Goal: Task Accomplishment & Management: Manage account settings

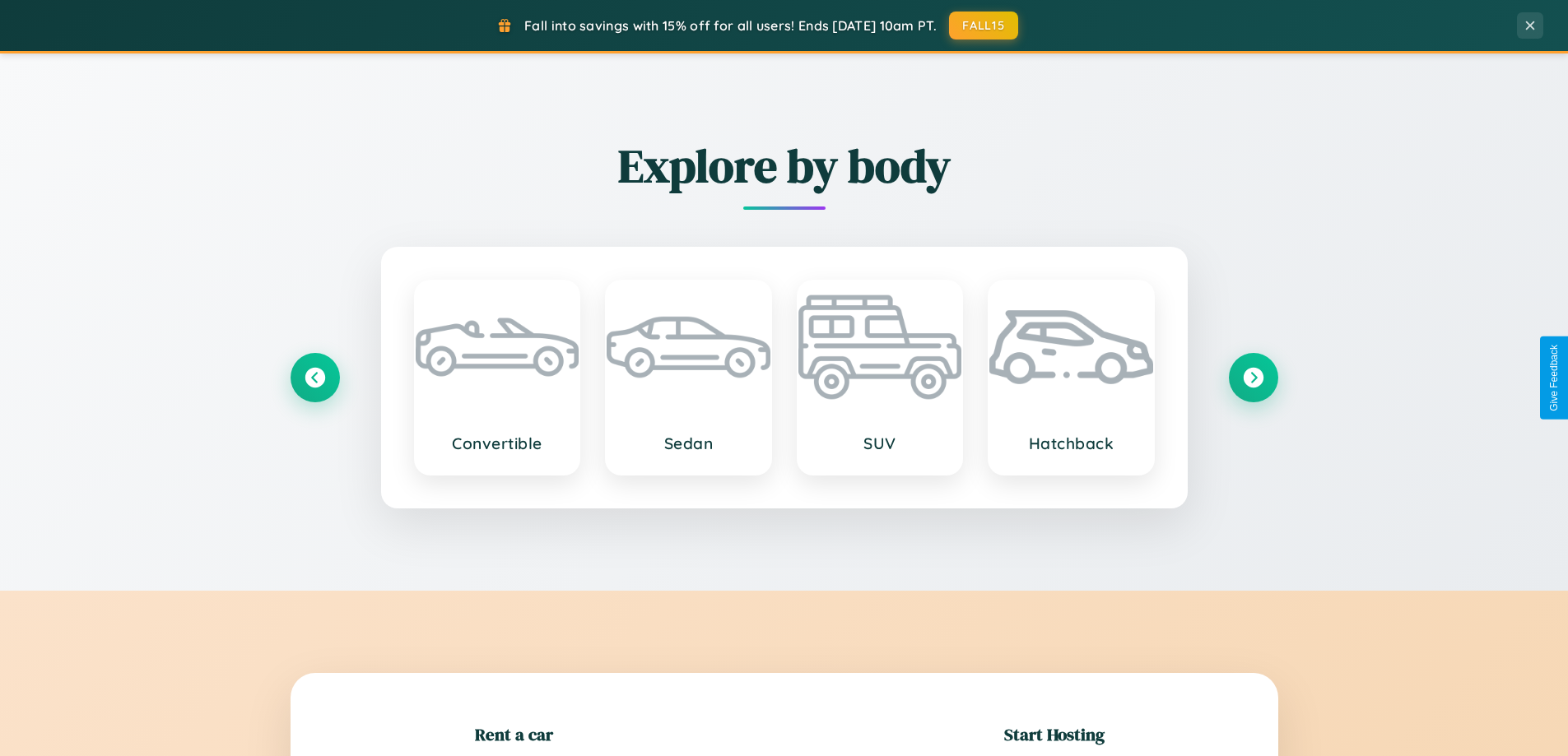
scroll to position [355, 0]
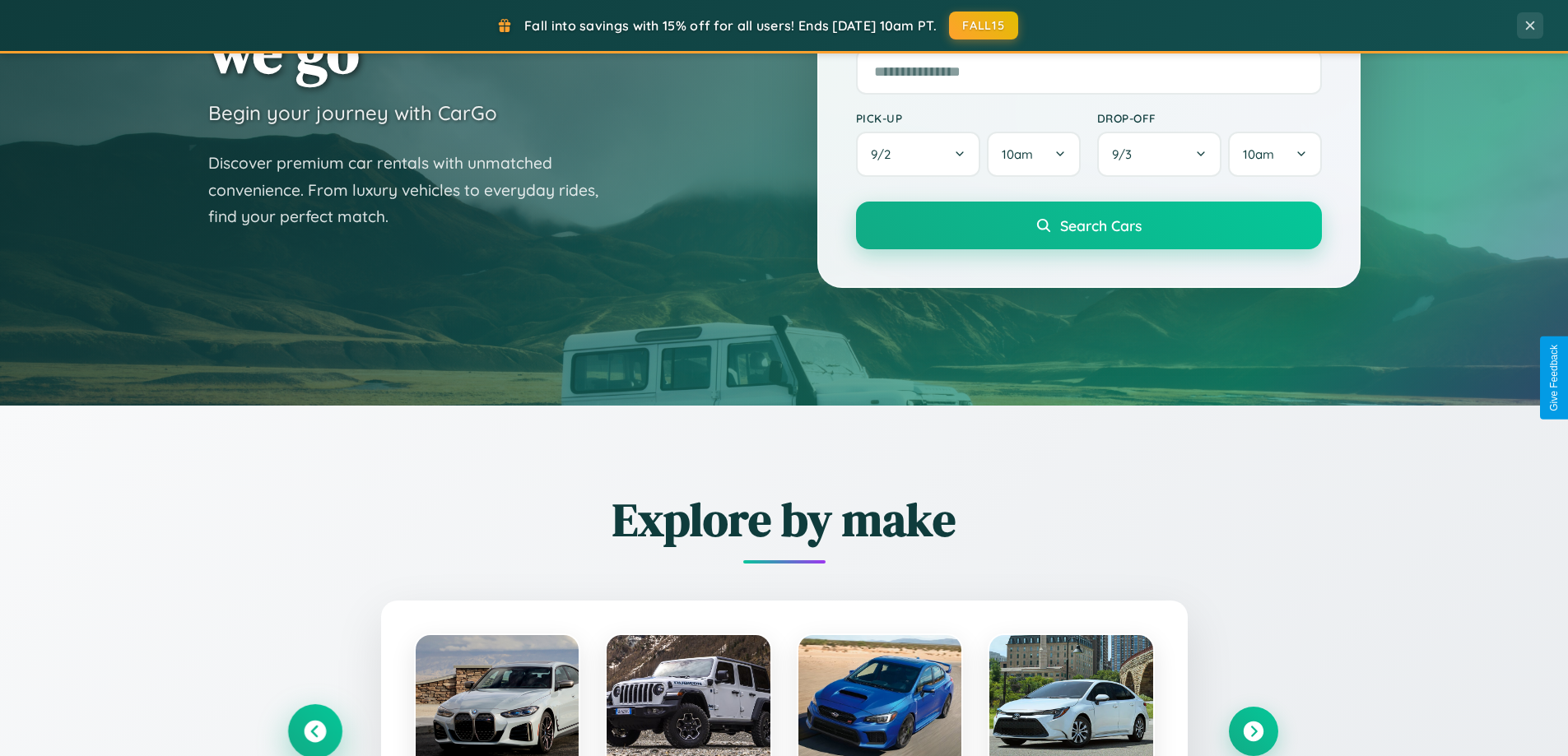
click at [315, 731] on icon at bounding box center [315, 732] width 23 height 23
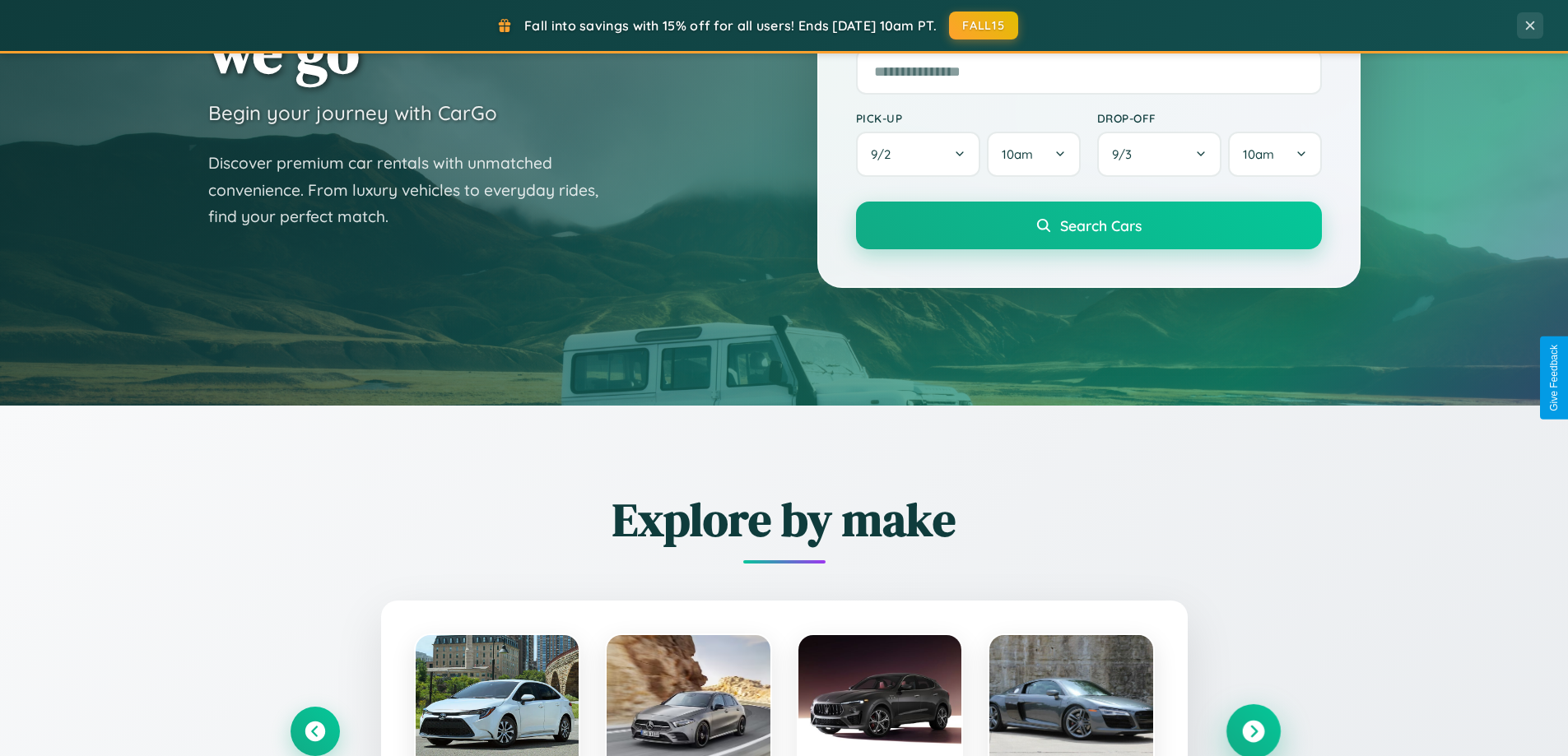
click at [1252, 731] on icon at bounding box center [1252, 732] width 23 height 23
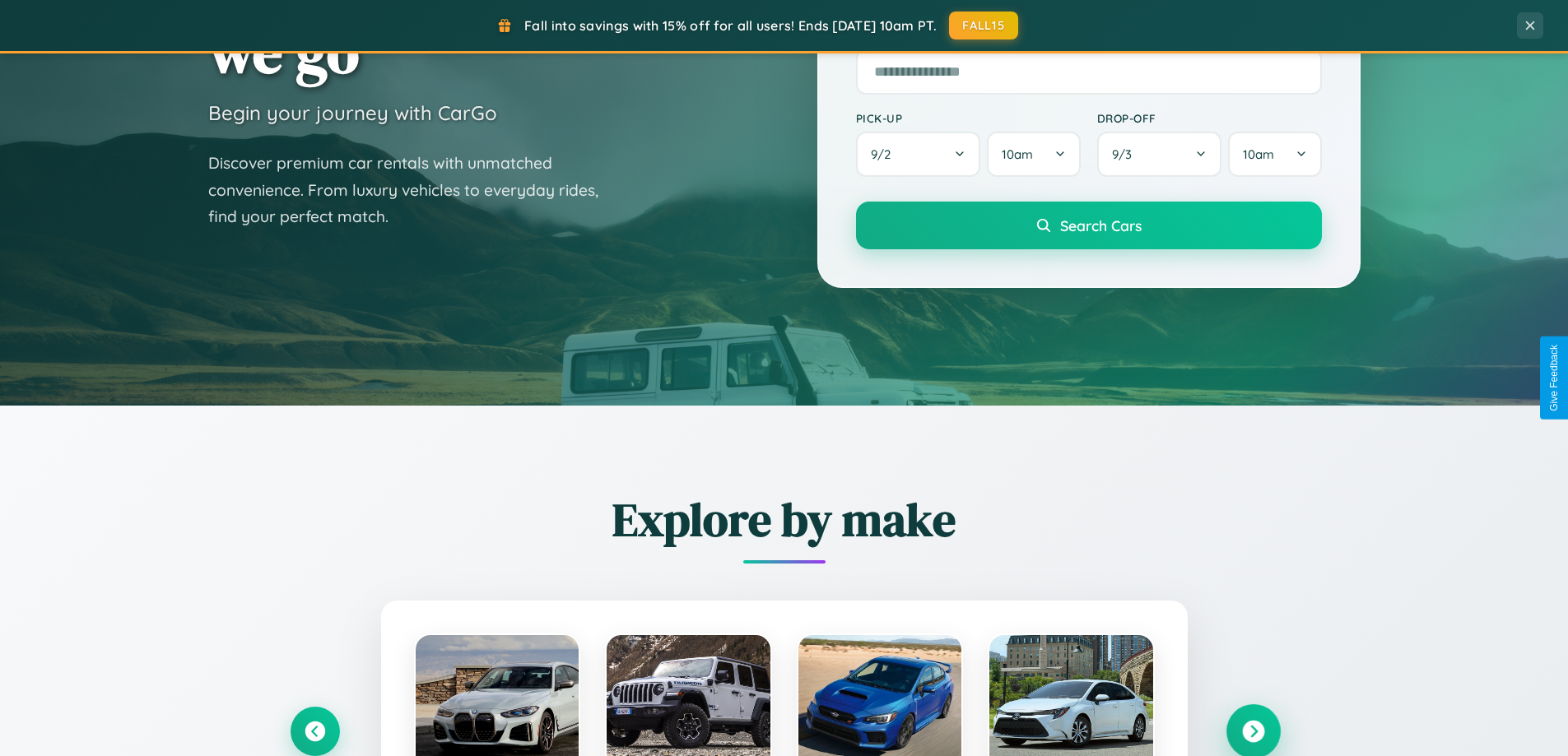
scroll to position [3165, 0]
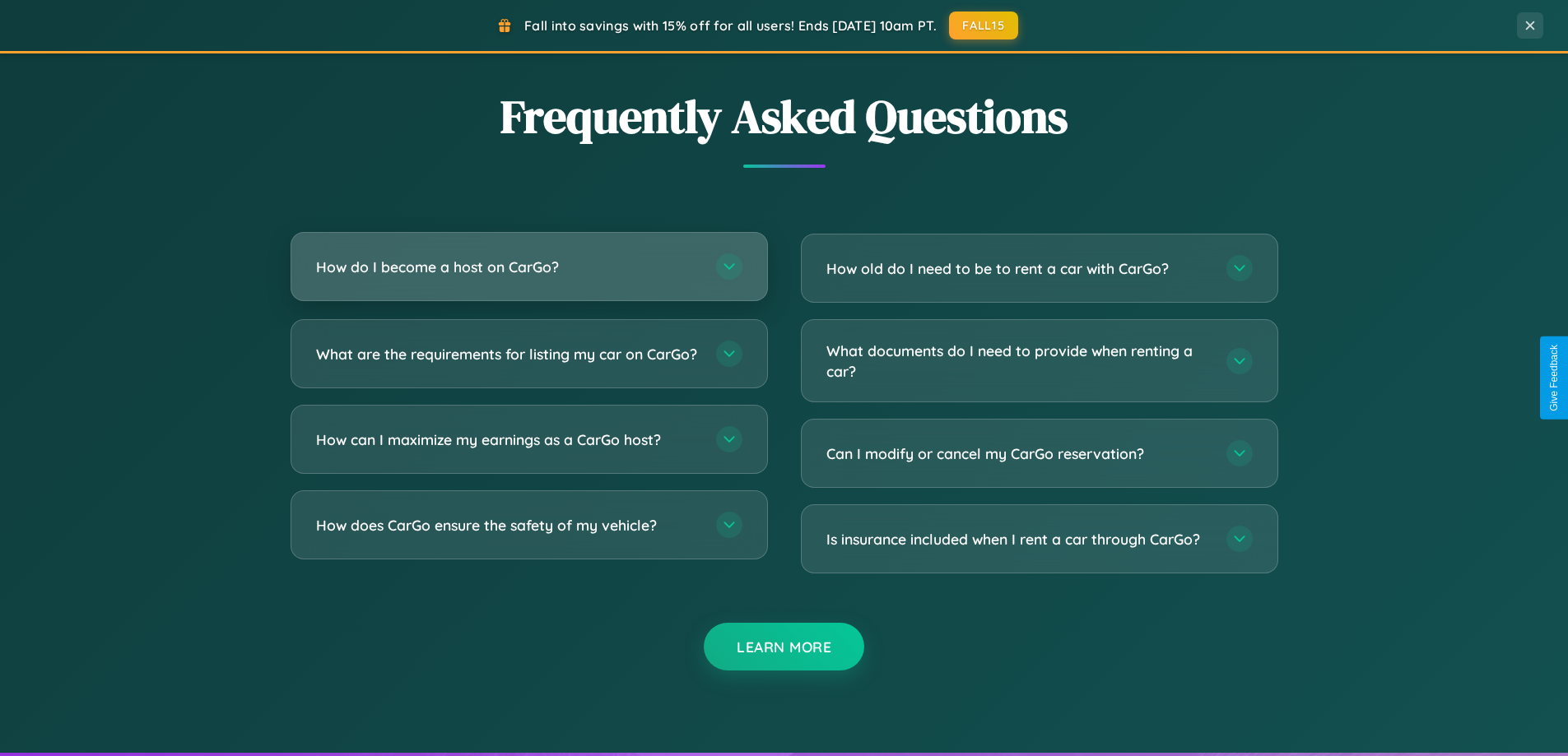
click at [528, 269] on h3 "How do I become a host on CarGo?" at bounding box center [508, 267] width 383 height 21
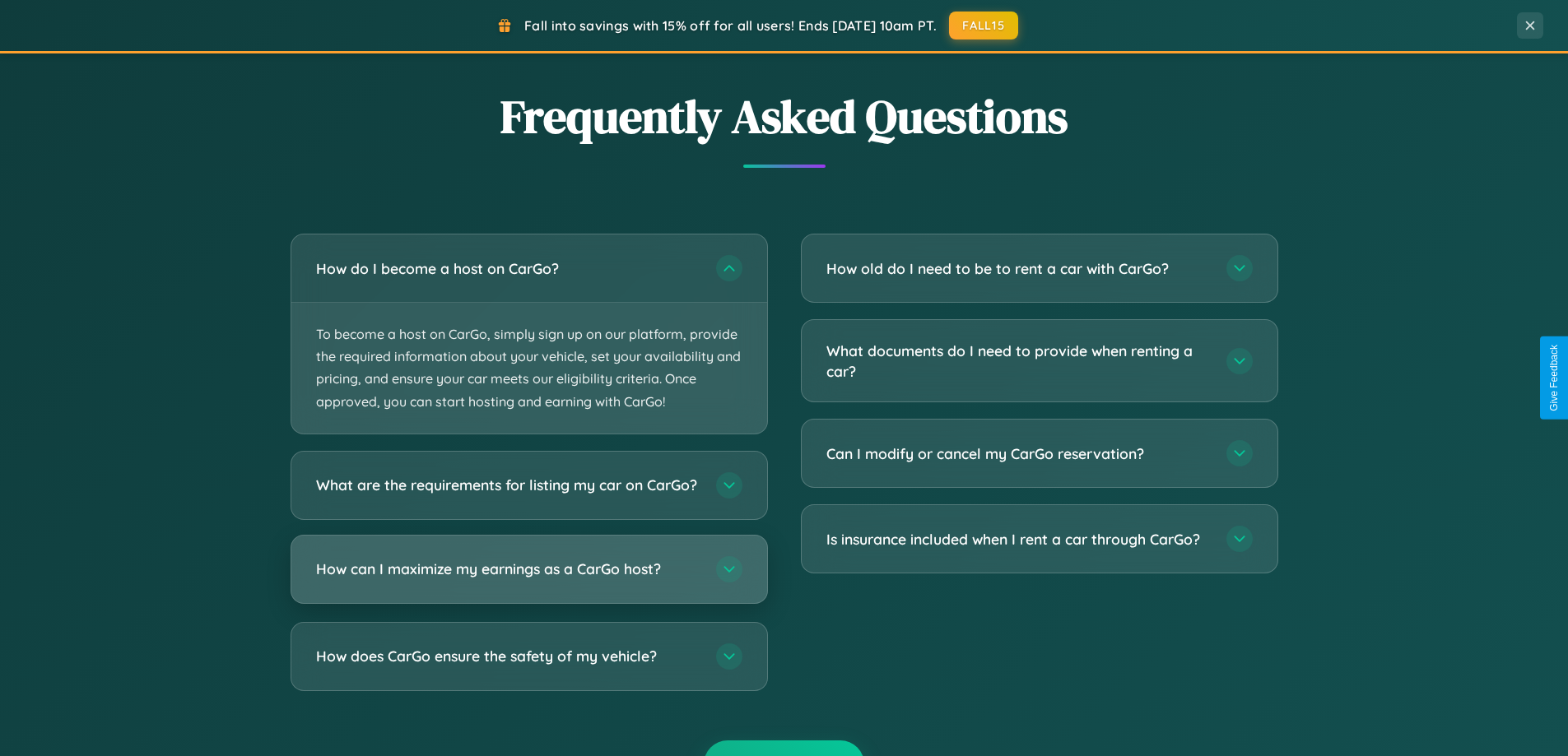
click at [528, 579] on h3 "How can I maximize my earnings as a CarGo host?" at bounding box center [508, 569] width 383 height 21
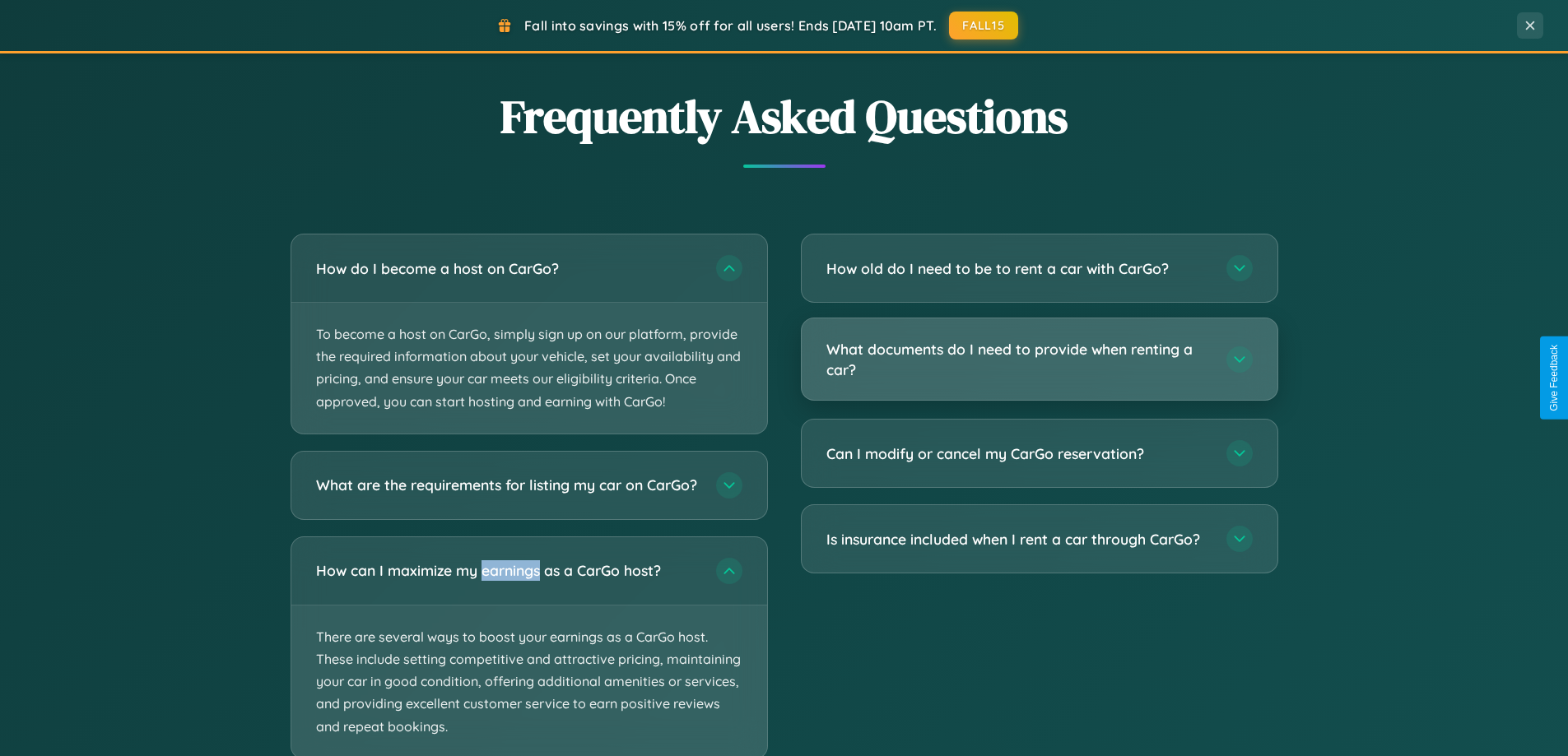
click at [1039, 360] on h3 "What documents do I need to provide when renting a car?" at bounding box center [1017, 359] width 383 height 41
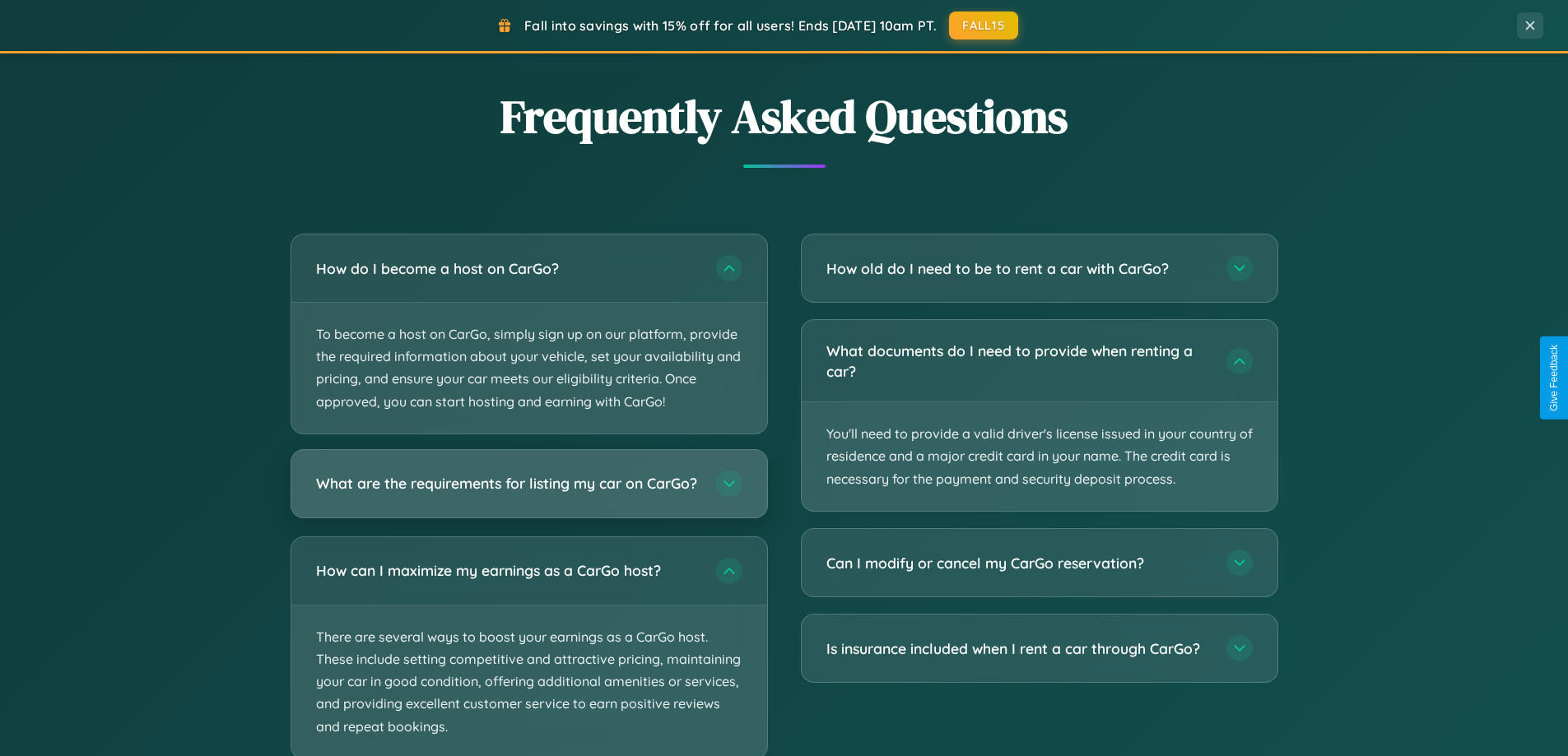
click at [528, 491] on h3 "What are the requirements for listing my car on CarGo?" at bounding box center [508, 483] width 383 height 21
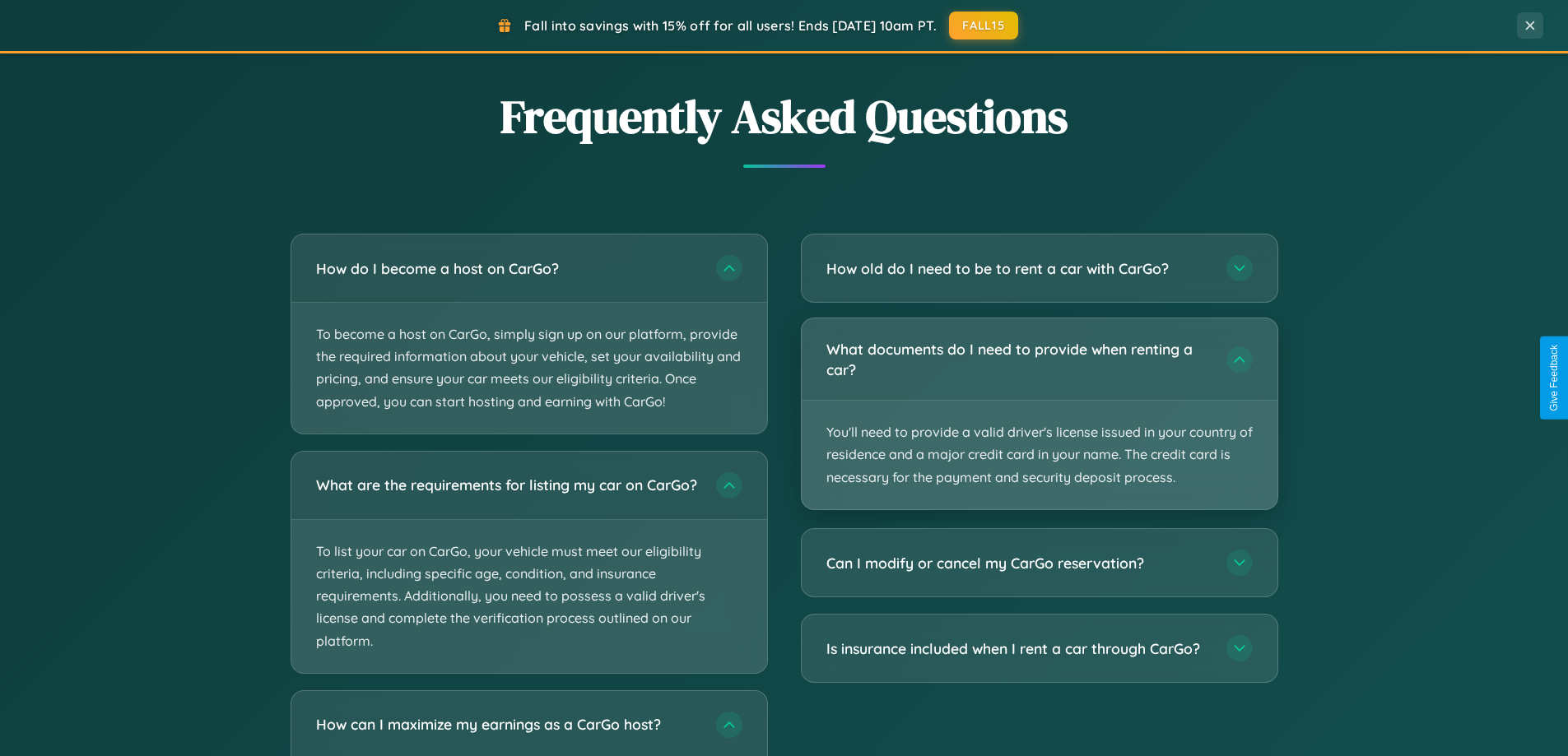
click at [1039, 414] on p "You'll need to provide a valid driver's license issued in your country of resid…" at bounding box center [1040, 455] width 476 height 108
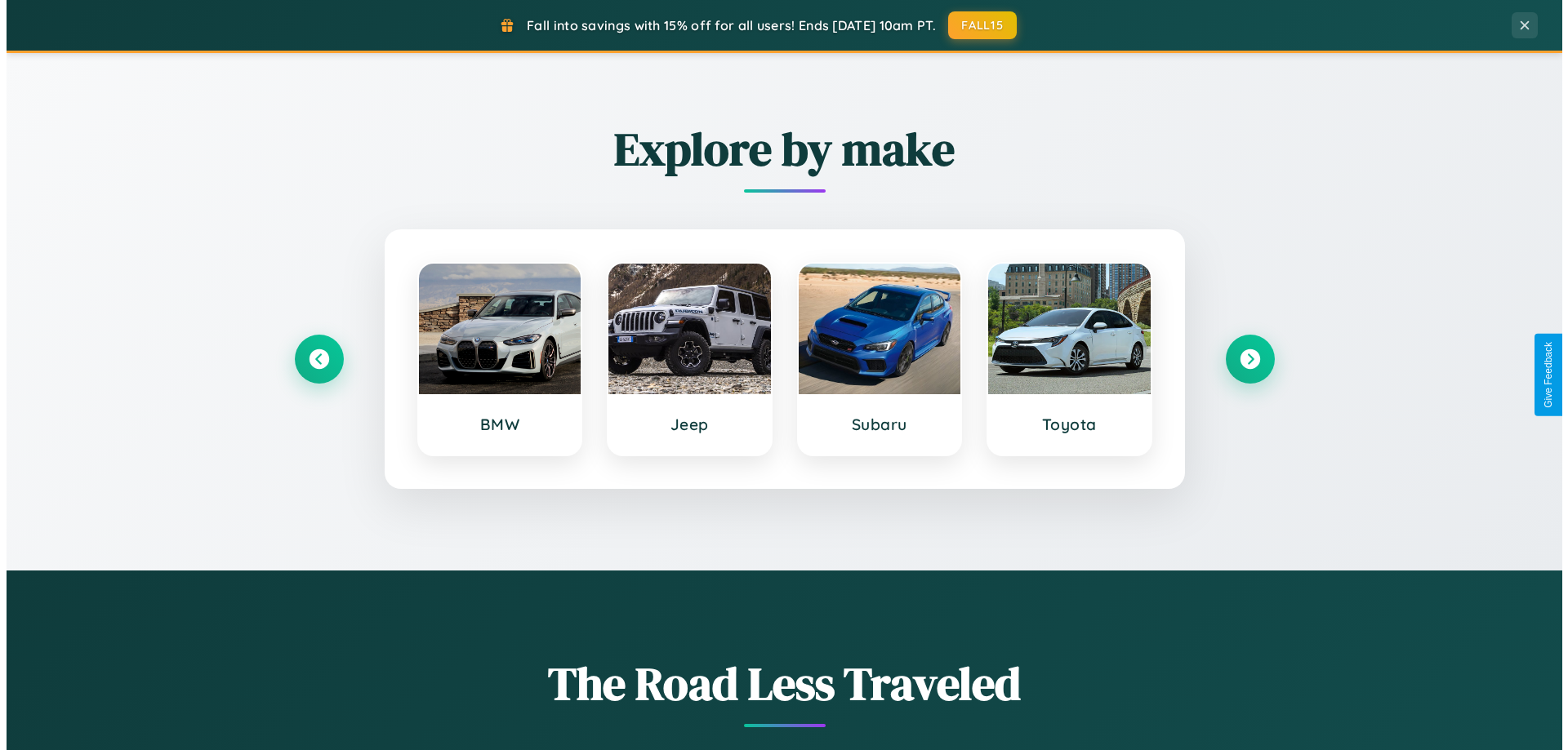
scroll to position [0, 0]
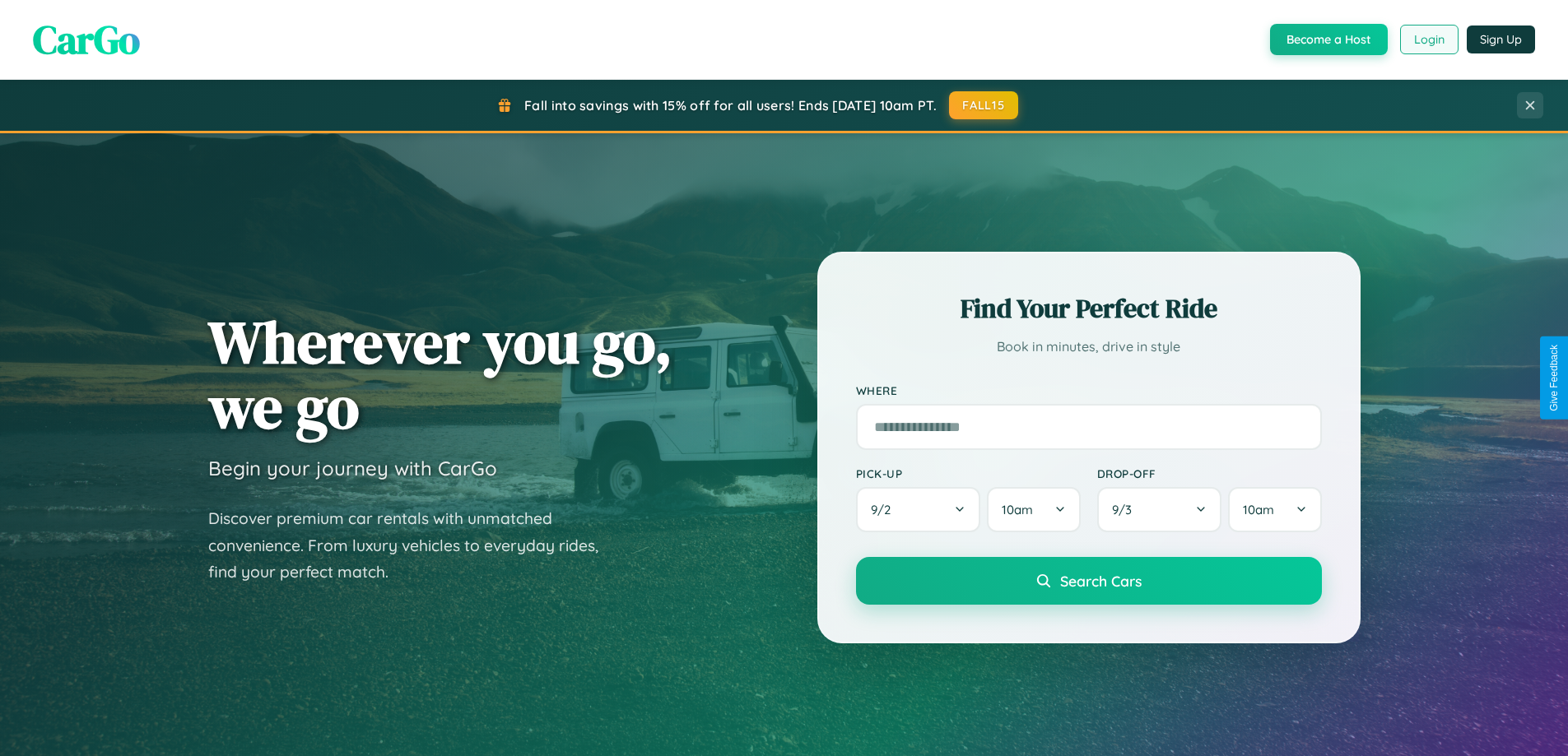
click at [1428, 40] on button "Login" at bounding box center [1429, 39] width 59 height 30
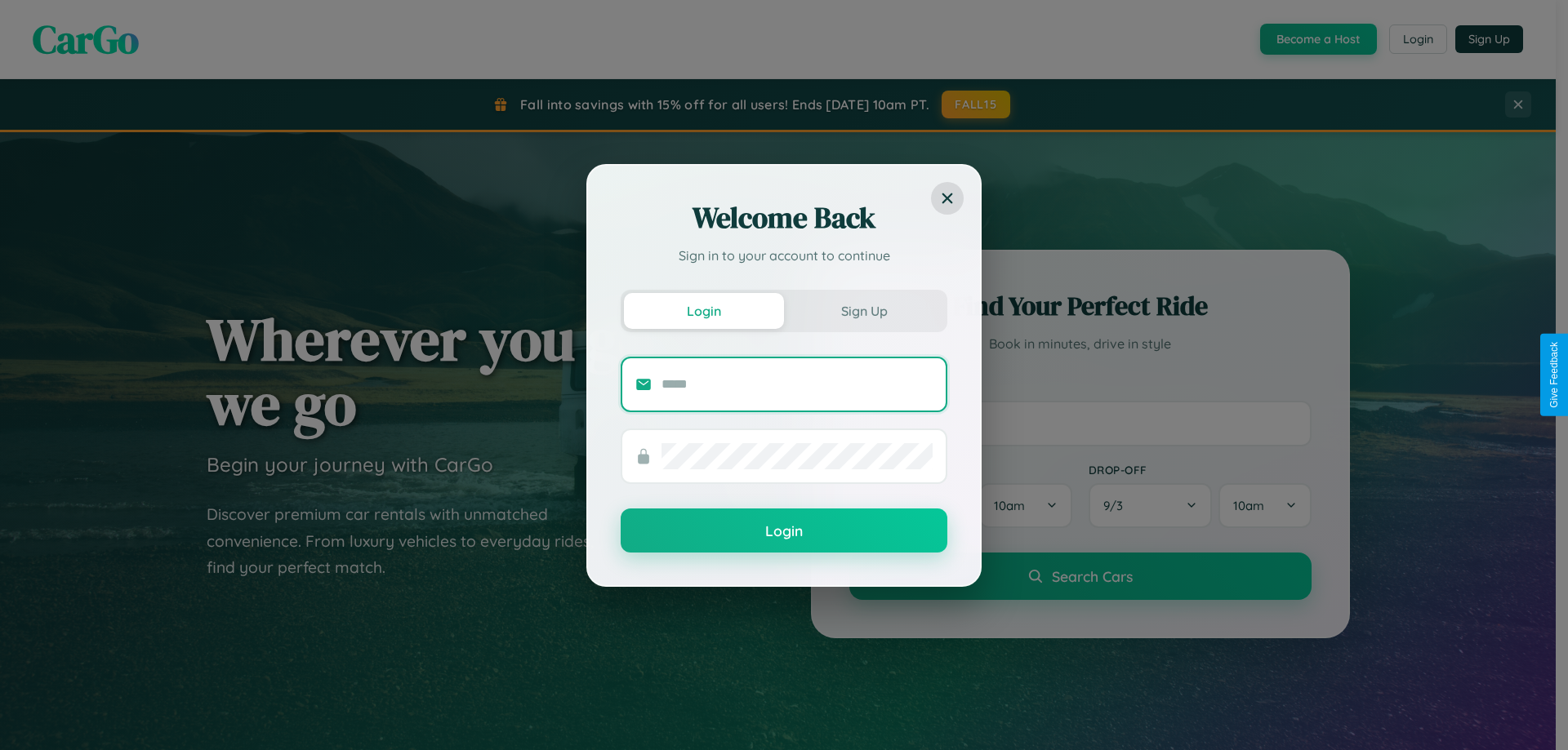
click at [797, 383] on input "text" at bounding box center [796, 383] width 271 height 26
type input "**********"
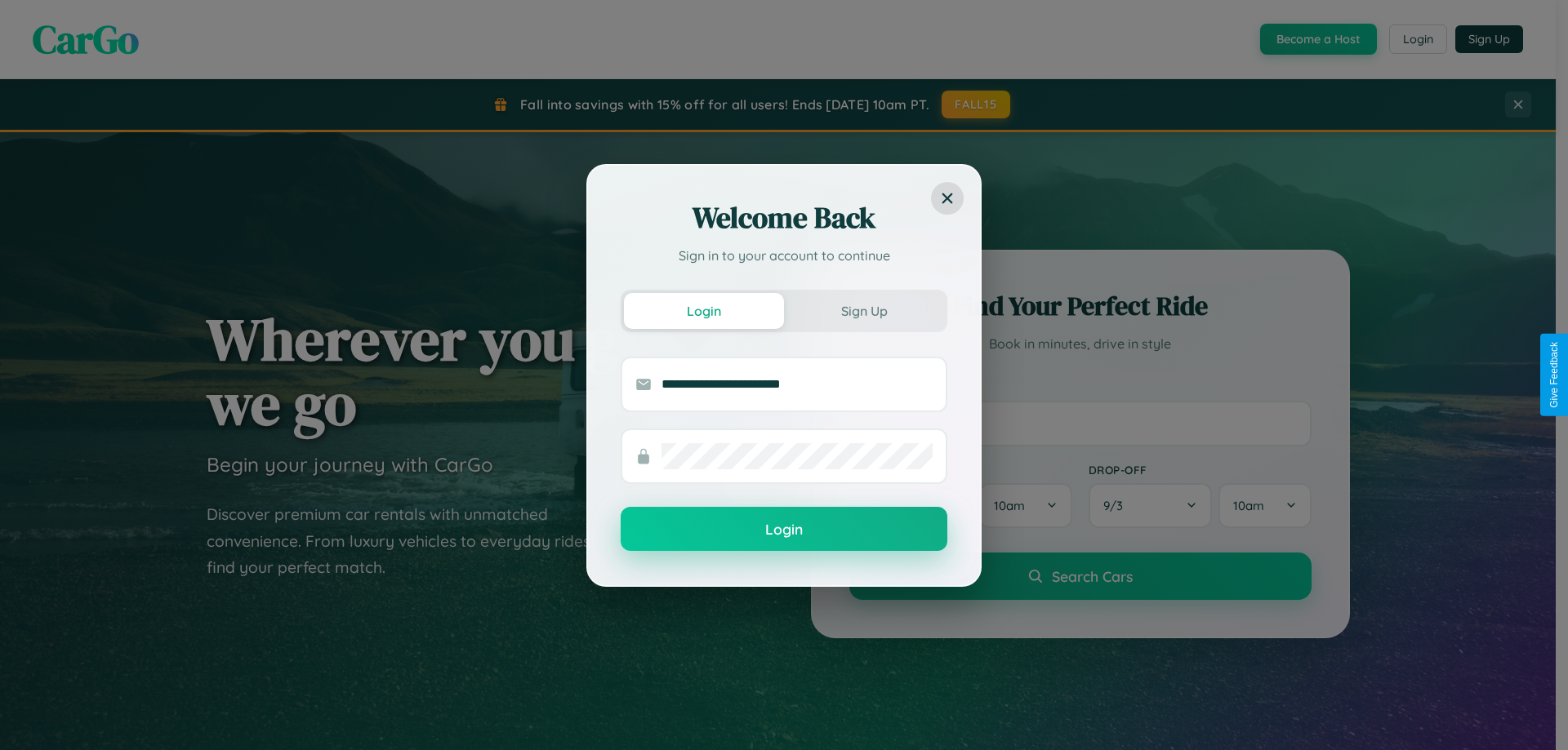
click at [784, 529] on button "Login" at bounding box center [784, 528] width 326 height 44
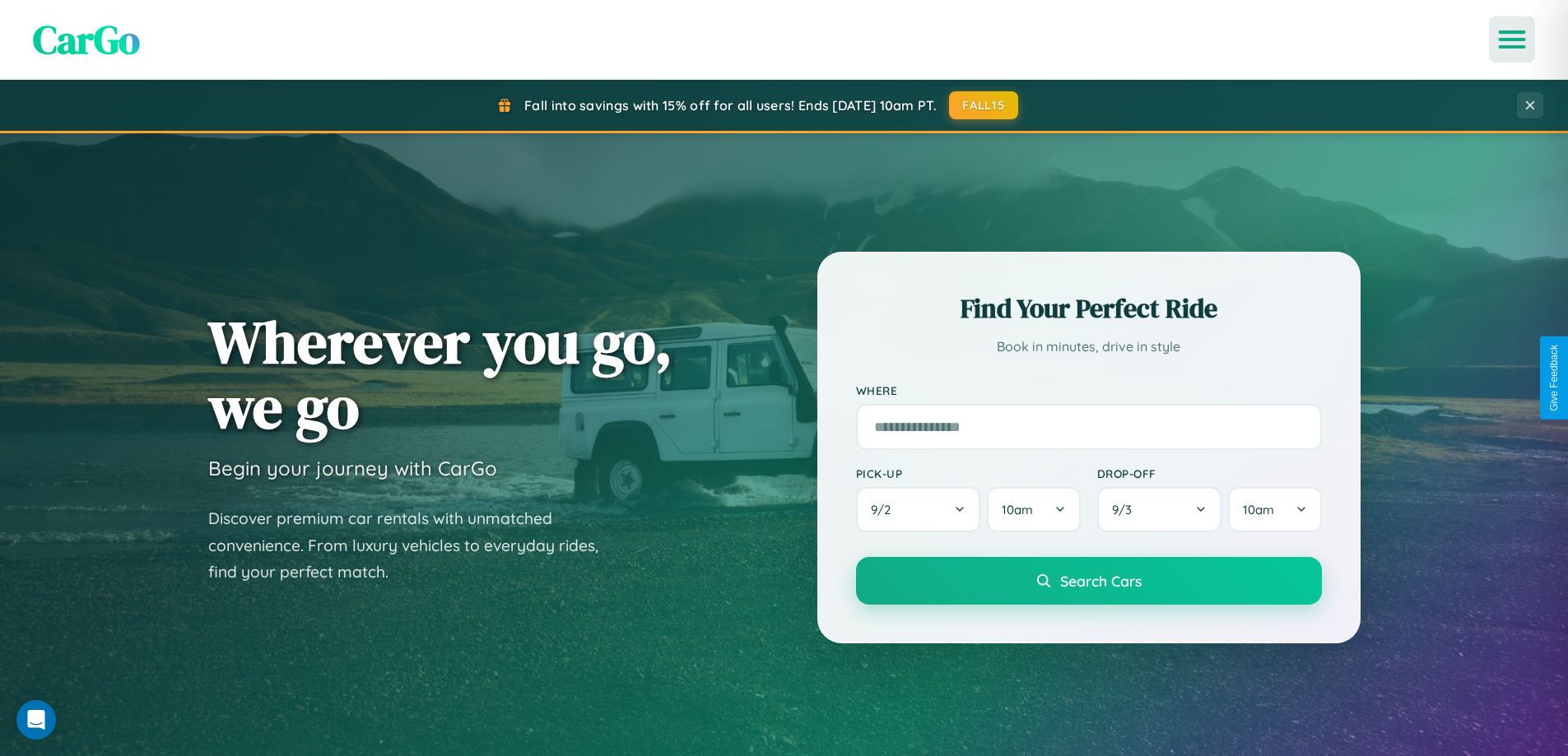
click at [1512, 40] on icon "Open menu" at bounding box center [1512, 40] width 23 height 14
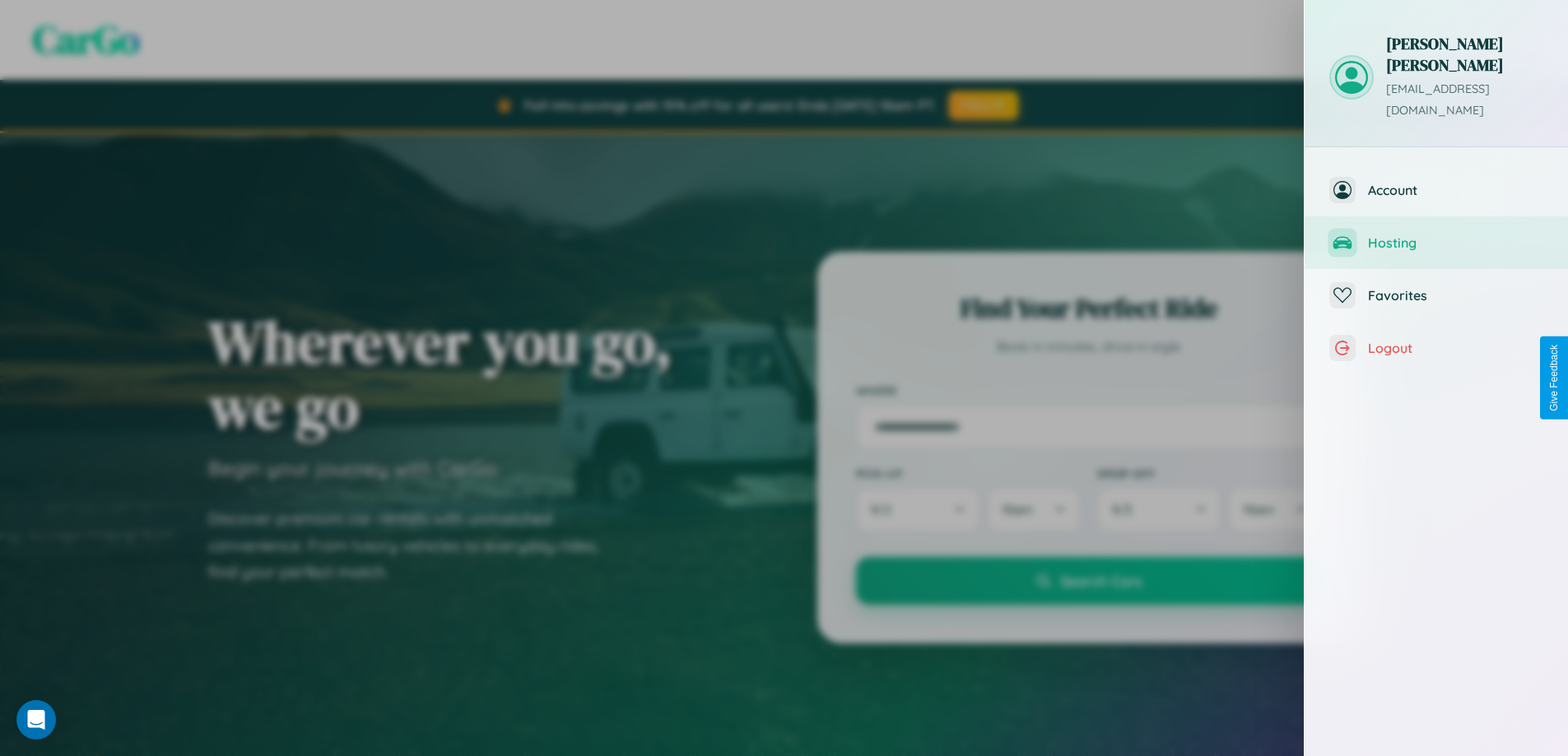
click at [1436, 234] on span "Hosting" at bounding box center [1455, 242] width 175 height 16
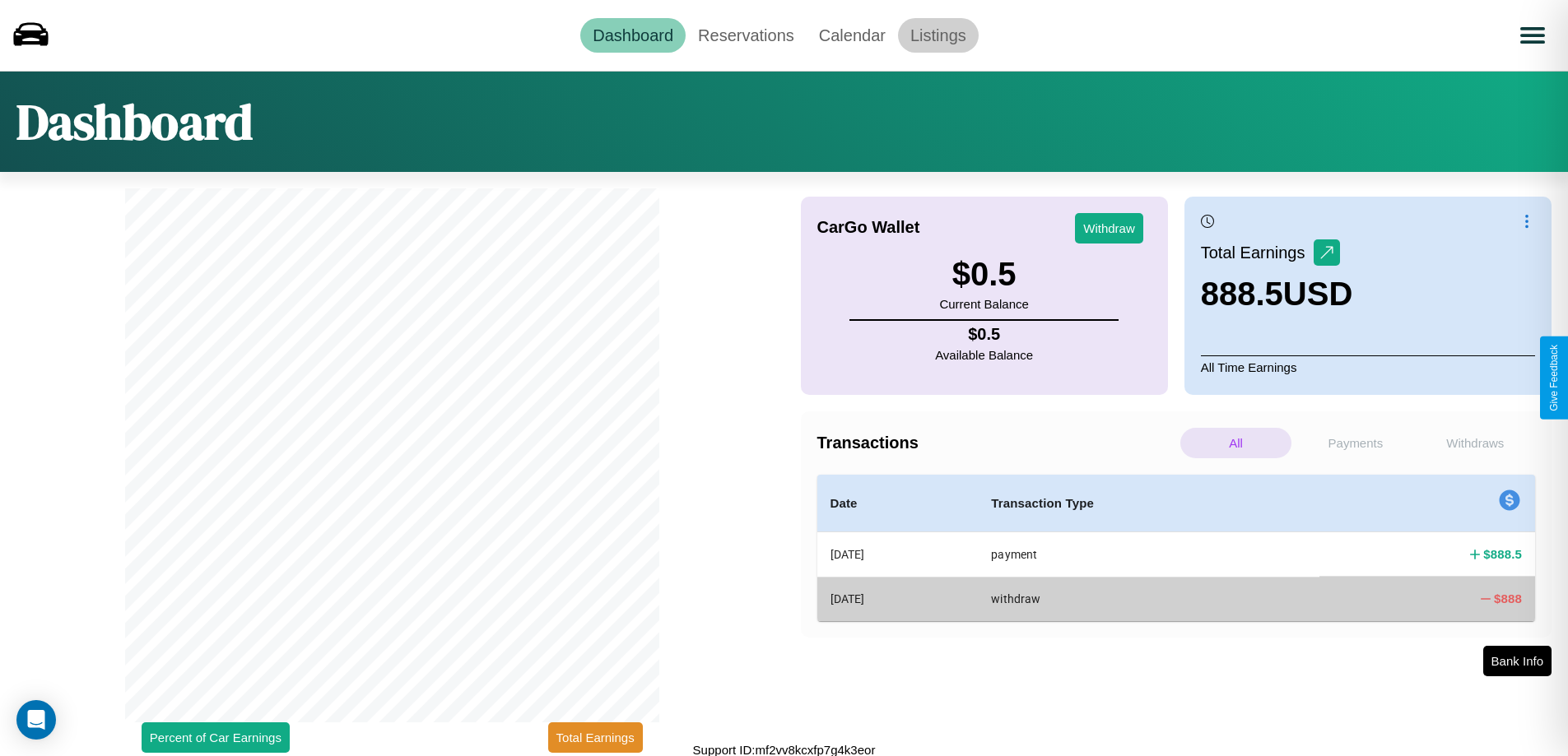
click at [938, 34] on link "Listings" at bounding box center [938, 35] width 80 height 34
